Goal: Transaction & Acquisition: Purchase product/service

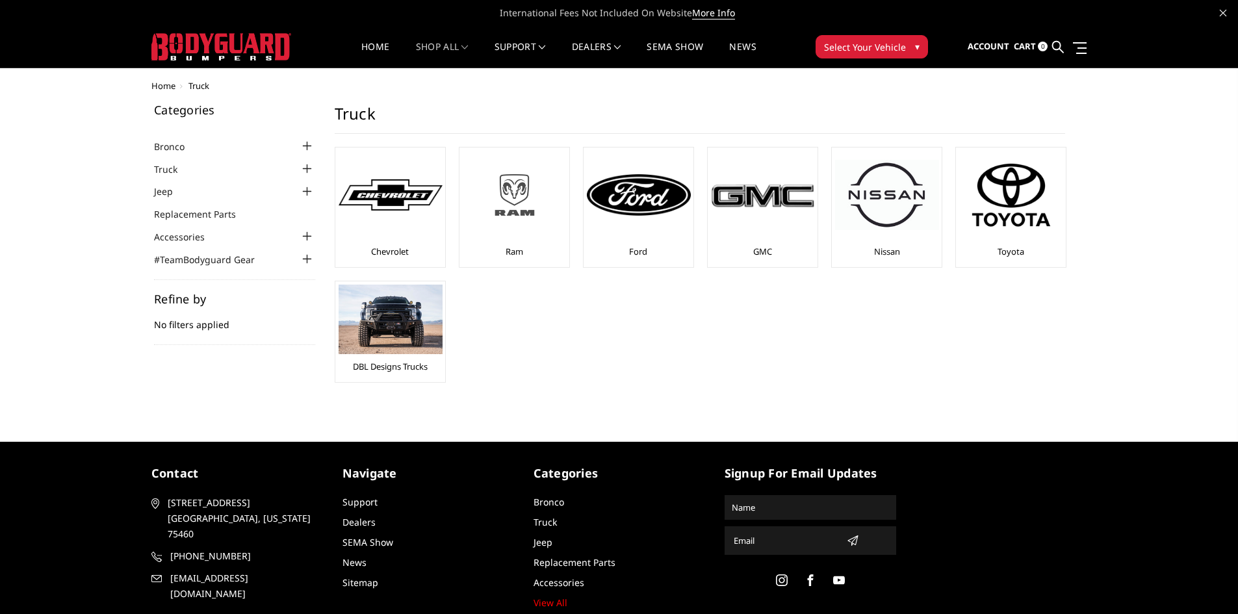
click at [519, 196] on img at bounding box center [515, 195] width 104 height 58
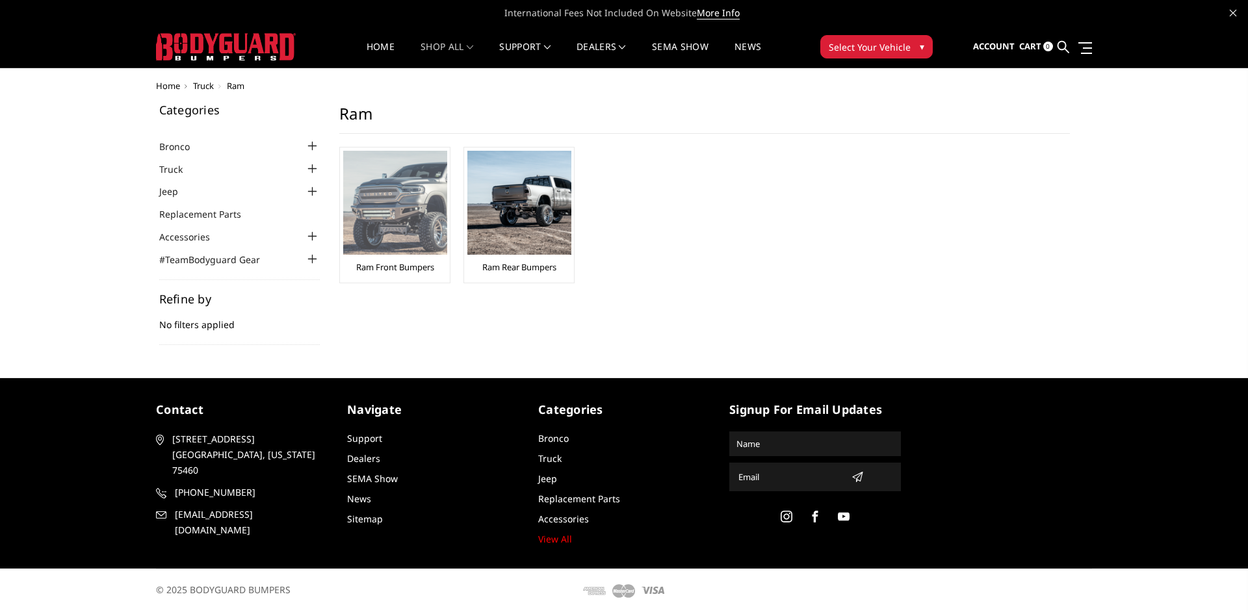
click at [381, 257] on div "Ram Front Bumpers" at bounding box center [394, 215] width 103 height 129
click at [389, 219] on img at bounding box center [395, 203] width 104 height 104
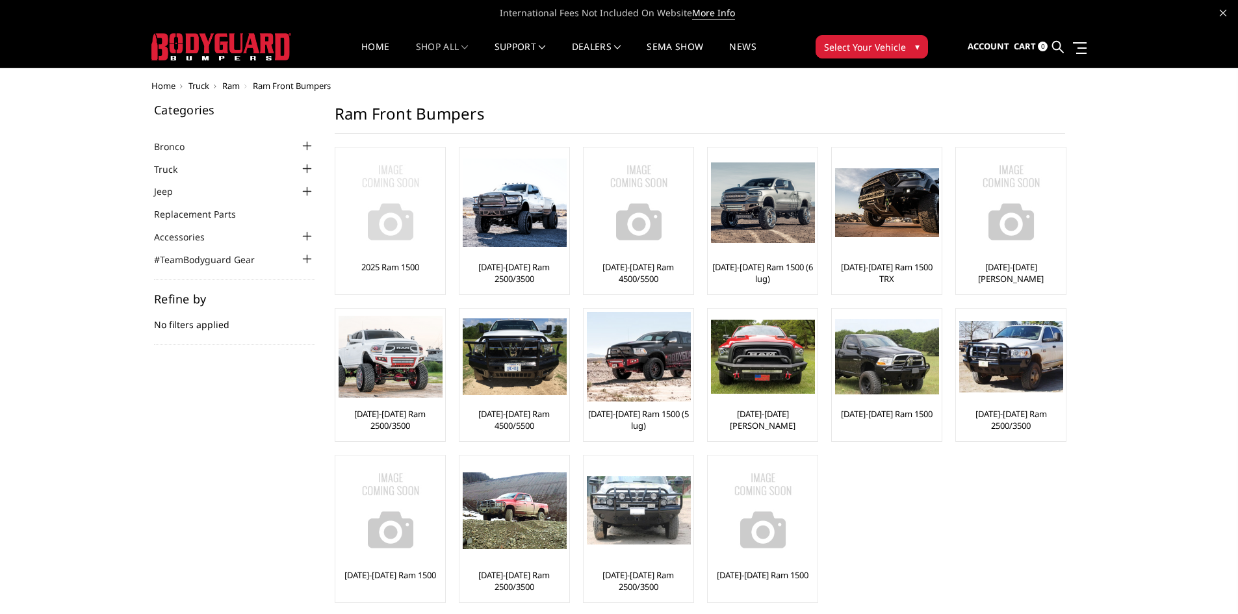
click at [383, 224] on img at bounding box center [391, 203] width 104 height 104
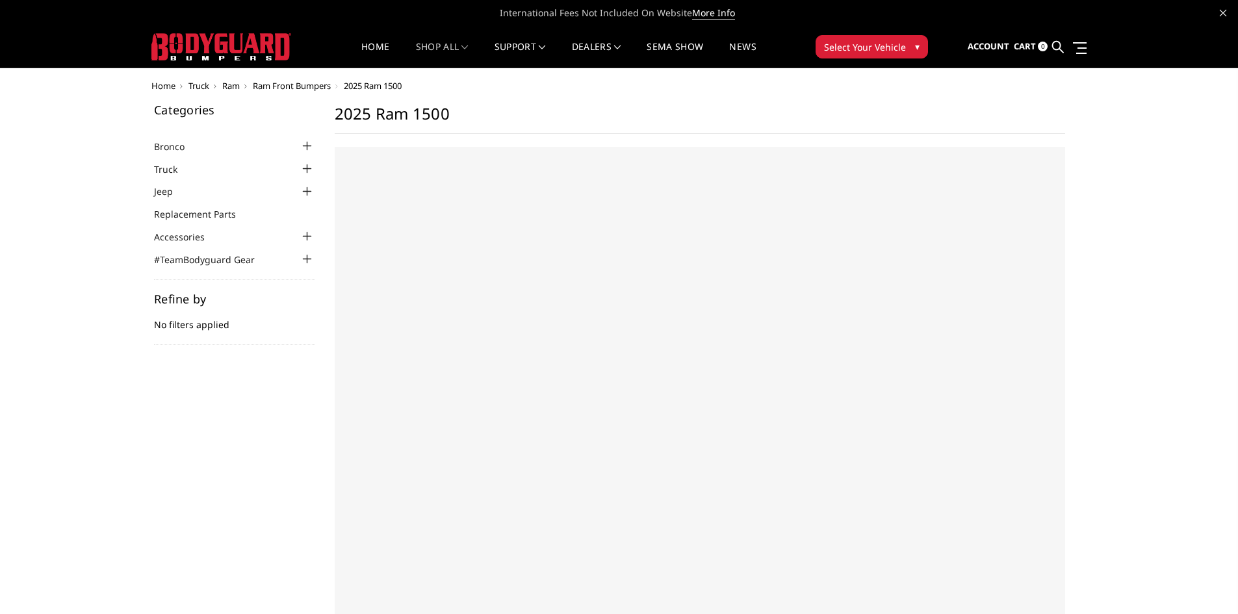
select select "US"
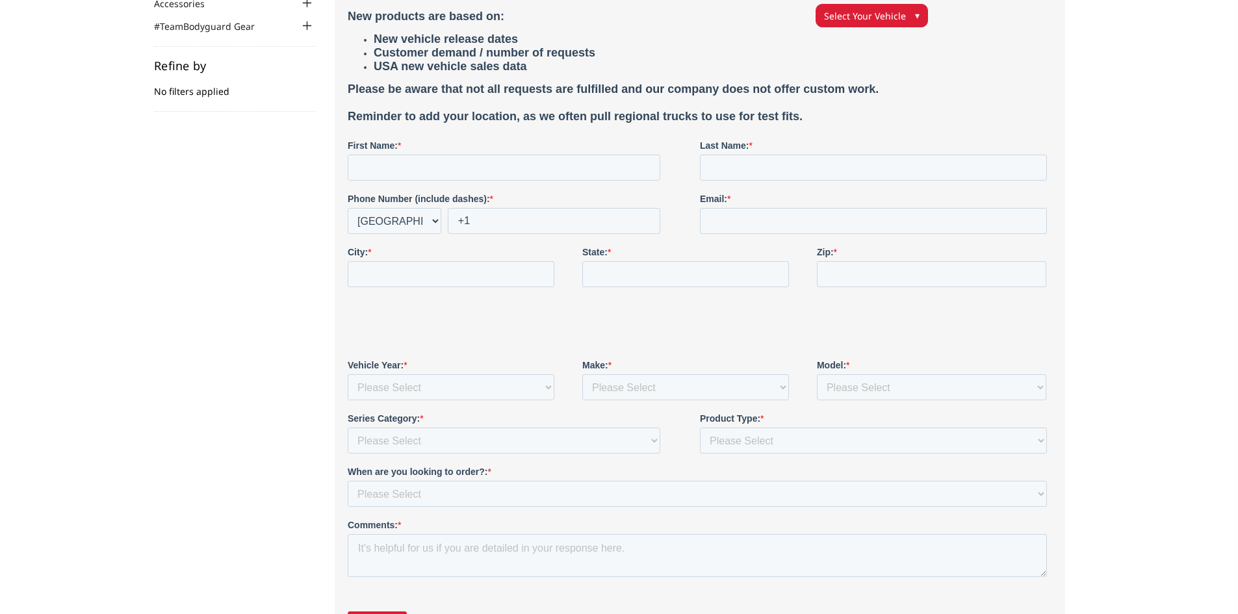
scroll to position [65, 0]
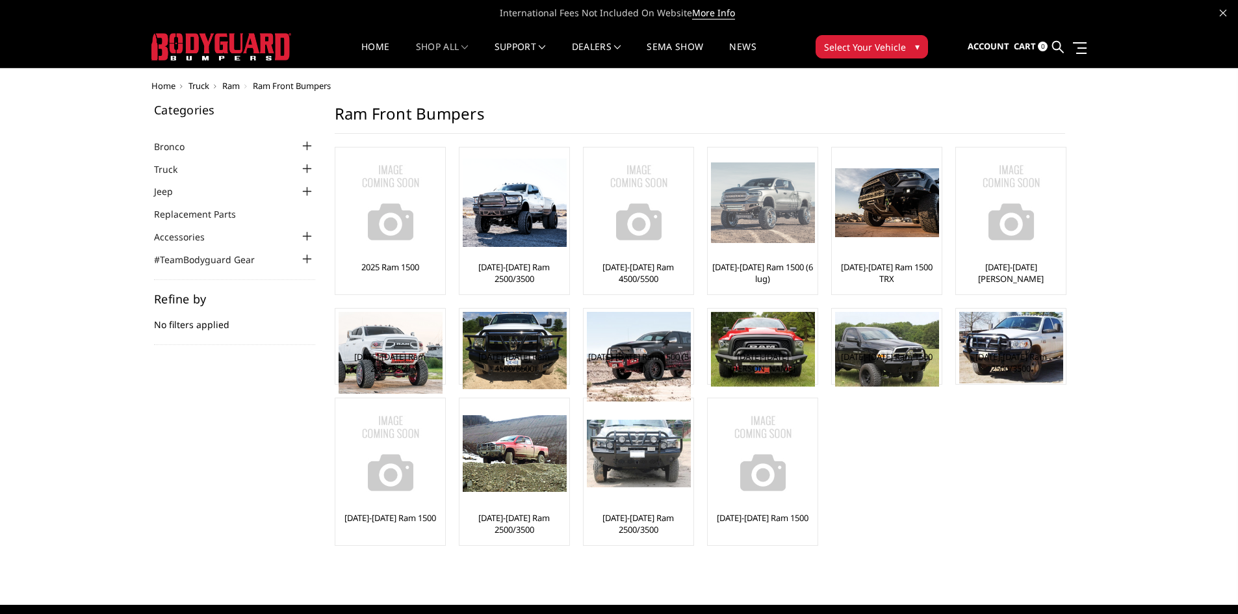
click at [743, 233] on img at bounding box center [763, 202] width 104 height 80
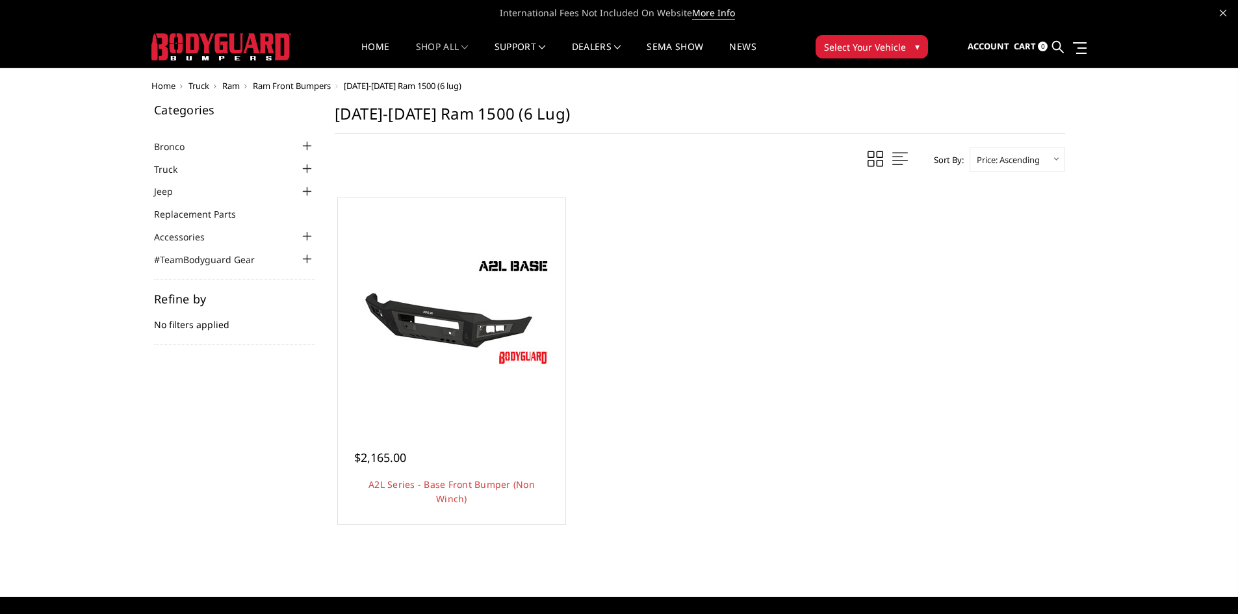
click at [276, 259] on li "#TeamBodyguard Gear Caps" at bounding box center [234, 259] width 161 height 15
click at [304, 256] on div at bounding box center [308, 260] width 16 height 16
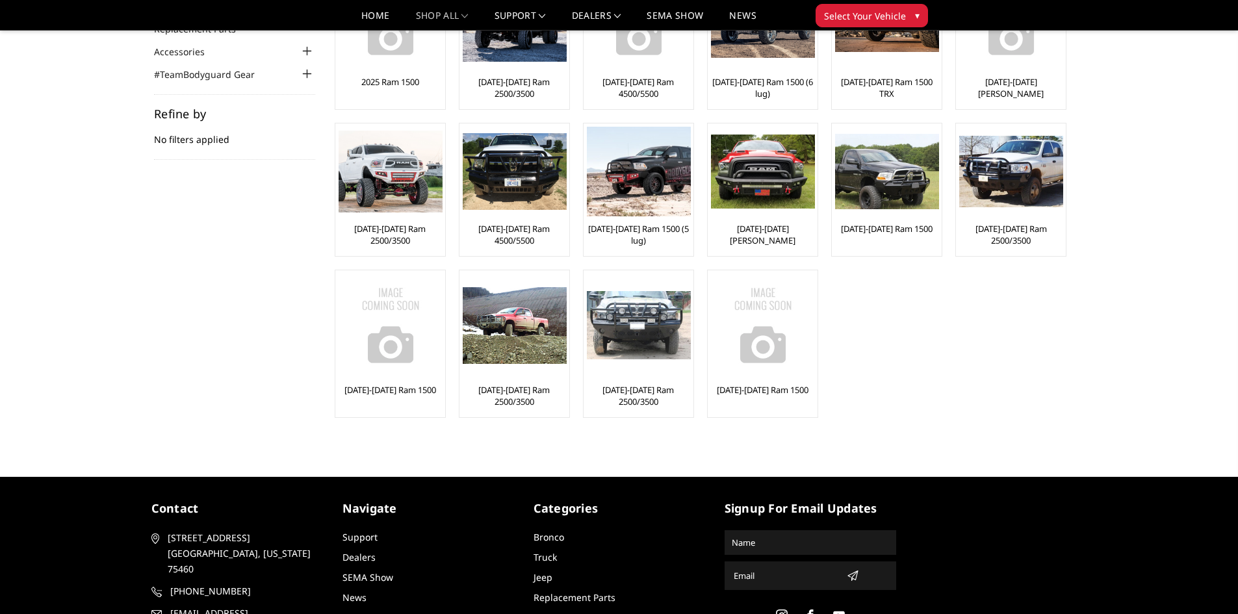
scroll to position [195, 0]
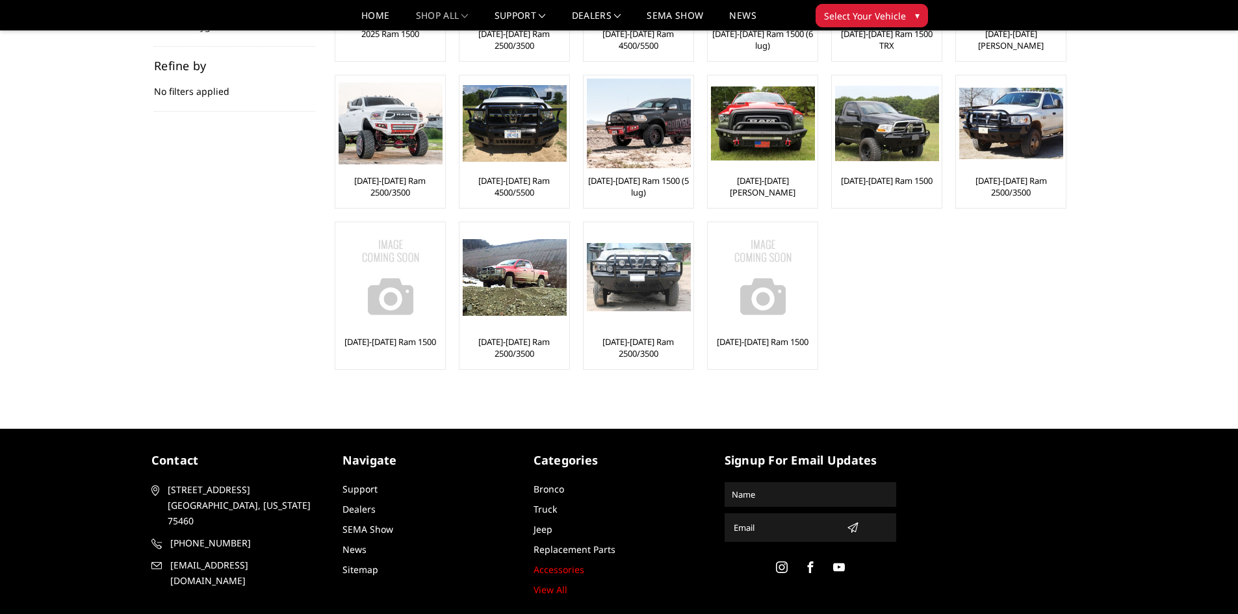
click at [561, 570] on link "Accessories" at bounding box center [559, 569] width 51 height 12
